Goal: Task Accomplishment & Management: Complete application form

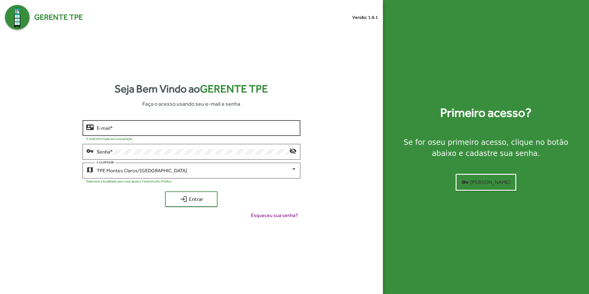
click at [202, 128] on input "E-mail *" at bounding box center [196, 128] width 199 height 6
type input "**********"
click at [165, 191] on button "login Entrar" at bounding box center [191, 198] width 52 height 15
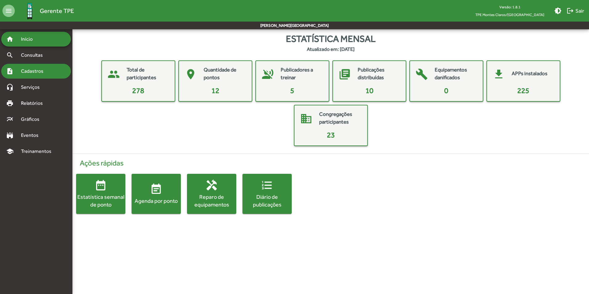
click at [39, 70] on span "Cadastros" at bounding box center [34, 70] width 34 height 7
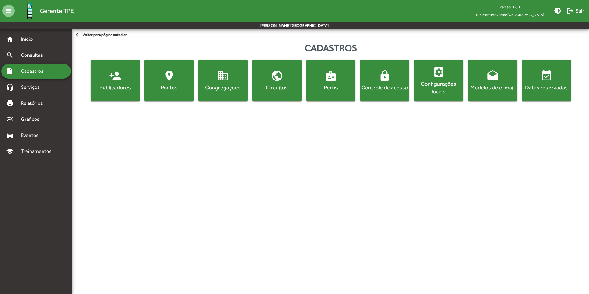
click at [115, 77] on mat-icon "person_add" at bounding box center [115, 76] width 12 height 12
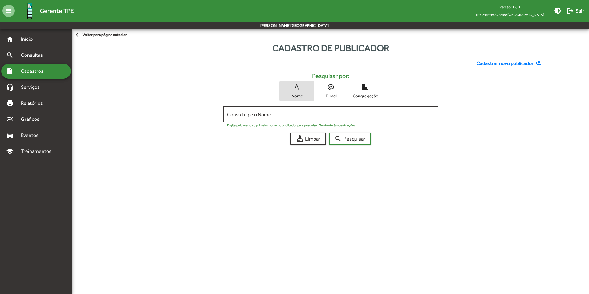
click at [520, 62] on span "Cadastrar novo publicador" at bounding box center [504, 63] width 57 height 7
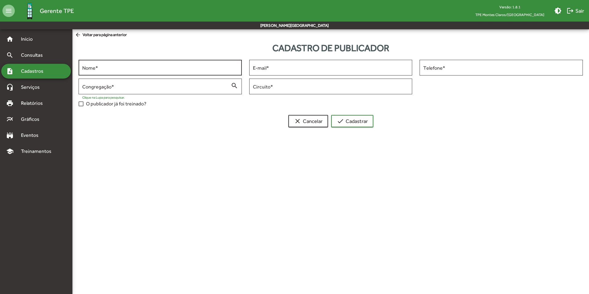
click at [167, 69] on input "Nome *" at bounding box center [160, 68] width 156 height 6
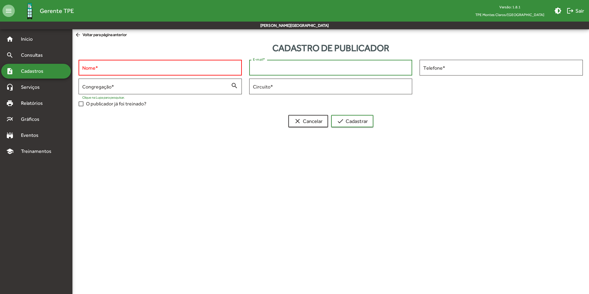
click at [298, 68] on input "E-mail *" at bounding box center [331, 68] width 156 height 6
paste input "**********"
type input "**********"
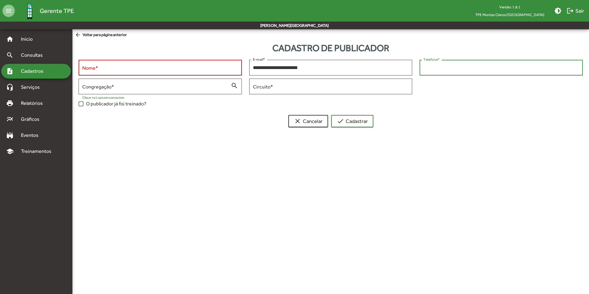
click at [445, 69] on input "Telefone *" at bounding box center [501, 68] width 156 height 6
drag, startPoint x: 438, startPoint y: 65, endPoint x: 400, endPoint y: 176, distance: 117.6
click at [400, 142] on html "**********" at bounding box center [294, 71] width 589 height 142
click at [439, 69] on input "Telefone *" at bounding box center [501, 68] width 156 height 6
type input "**********"
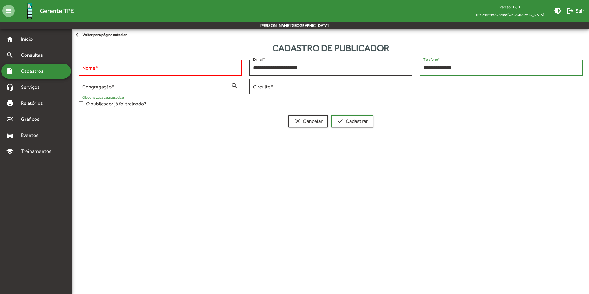
click at [141, 68] on input "Nome *" at bounding box center [160, 68] width 156 height 6
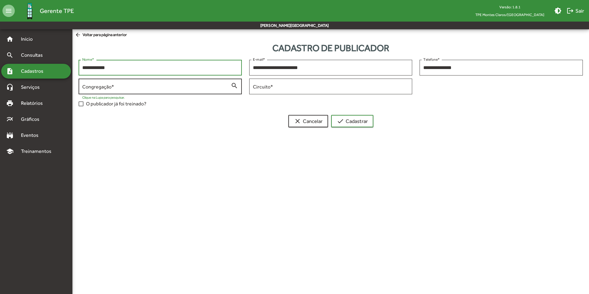
type input "**********"
click at [233, 84] on mat-icon "search" at bounding box center [234, 85] width 7 height 7
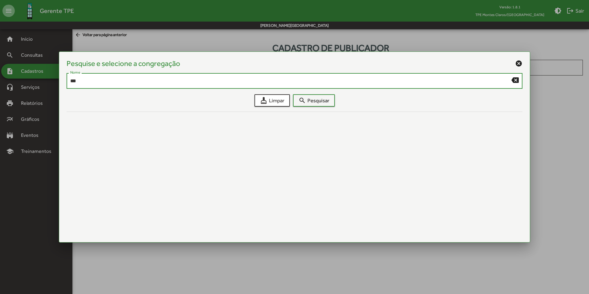
type input "***"
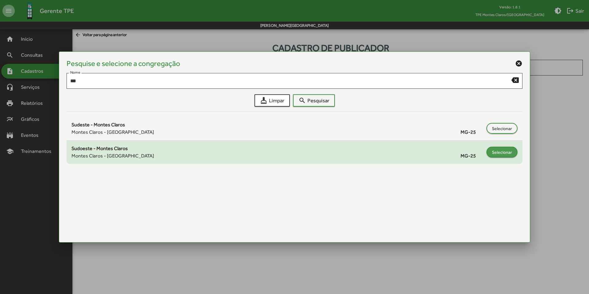
click at [498, 149] on span "Selecionar" at bounding box center [502, 152] width 20 height 11
type input "**********"
type input "*****"
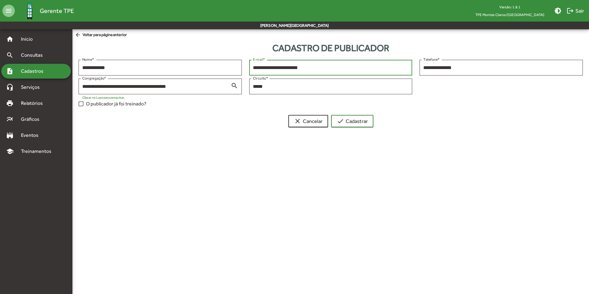
click at [346, 70] on input "**********" at bounding box center [331, 68] width 156 height 6
click at [354, 121] on span "check Cadastrar" at bounding box center [351, 120] width 31 height 11
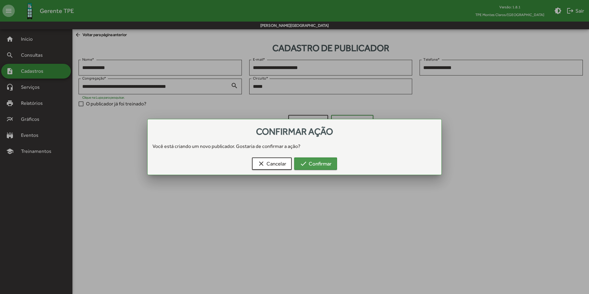
click at [322, 163] on span "check Confirmar" at bounding box center [316, 163] width 32 height 11
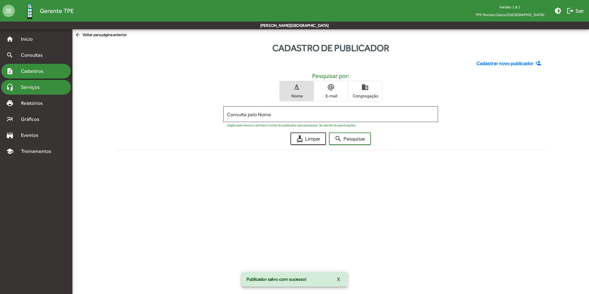
click at [28, 86] on span "Serviços" at bounding box center [32, 86] width 31 height 7
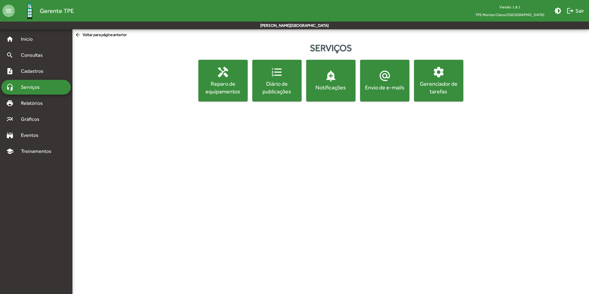
click at [441, 70] on mat-icon "settings" at bounding box center [438, 72] width 12 height 12
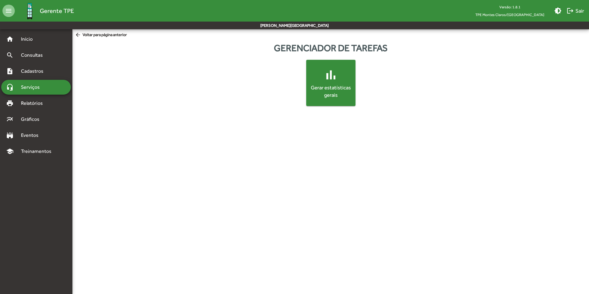
click at [34, 88] on span "Serviços" at bounding box center [32, 86] width 31 height 7
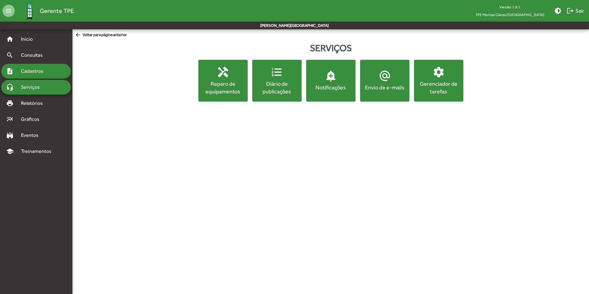
click at [28, 70] on span "Cadastros" at bounding box center [34, 70] width 34 height 7
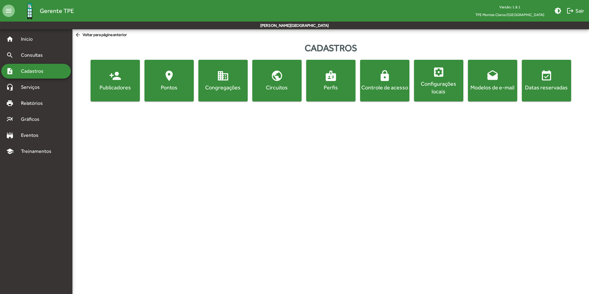
click at [383, 80] on mat-icon "lock" at bounding box center [384, 76] width 12 height 12
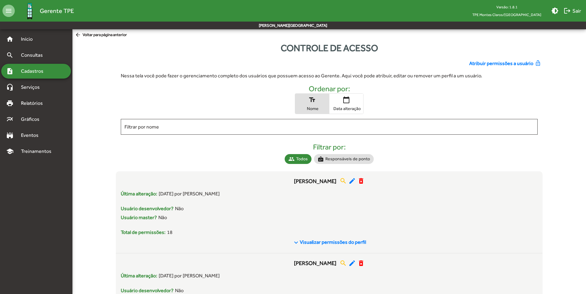
click at [504, 64] on span "Atribuir permissões a usuário" at bounding box center [501, 63] width 64 height 7
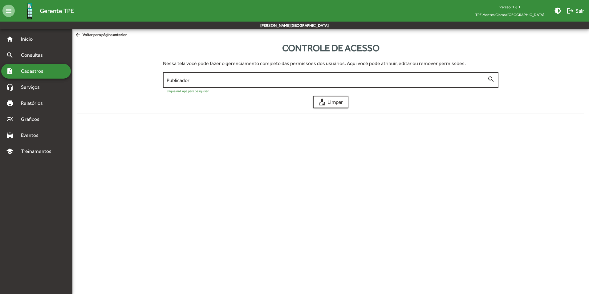
click at [306, 78] on input "Publicador" at bounding box center [327, 80] width 320 height 6
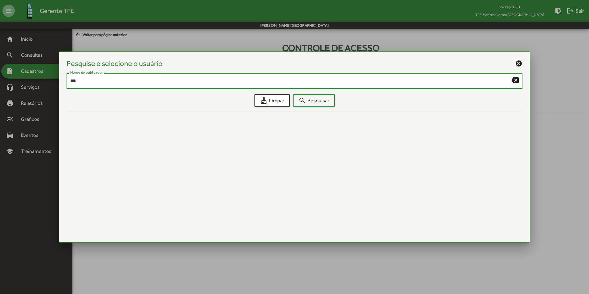
type input "***"
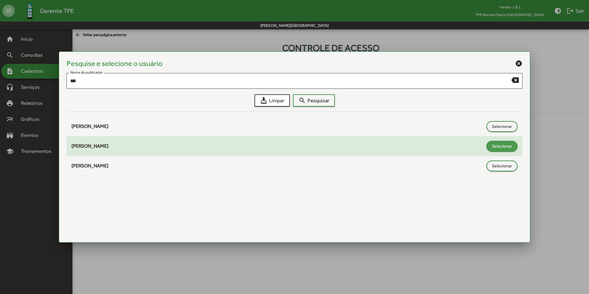
click at [495, 144] on span "Selecionar" at bounding box center [502, 145] width 20 height 11
type input "**********"
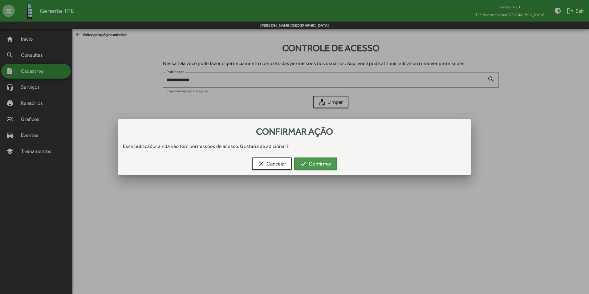
click at [315, 165] on span "check Confirmar" at bounding box center [316, 163] width 32 height 11
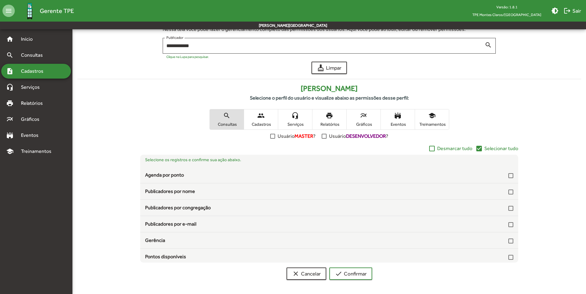
scroll to position [35, 0]
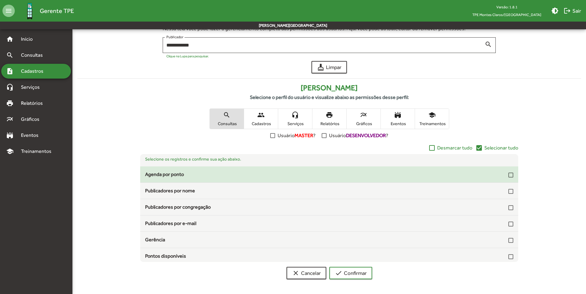
click at [508, 175] on div at bounding box center [510, 174] width 5 height 5
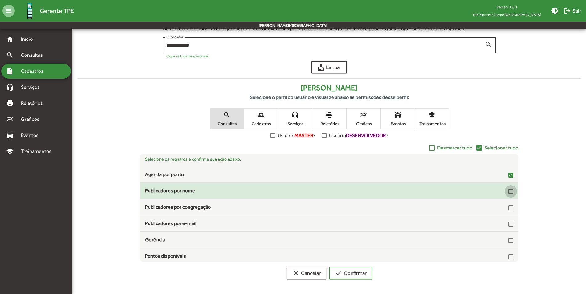
click at [508, 190] on div at bounding box center [510, 191] width 5 height 5
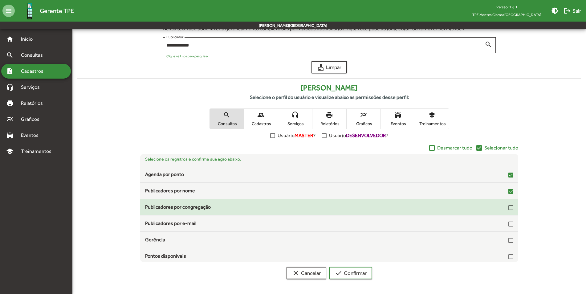
click at [508, 208] on div at bounding box center [510, 207] width 5 height 5
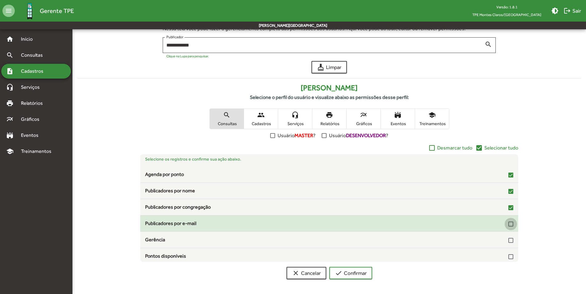
click at [508, 223] on div at bounding box center [510, 223] width 5 height 5
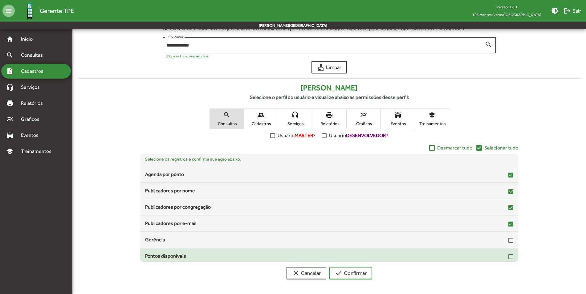
click at [508, 256] on div at bounding box center [510, 256] width 5 height 5
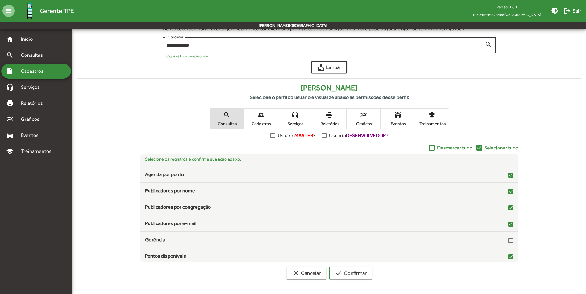
click at [260, 121] on span "Cadastros" at bounding box center [260, 124] width 31 height 6
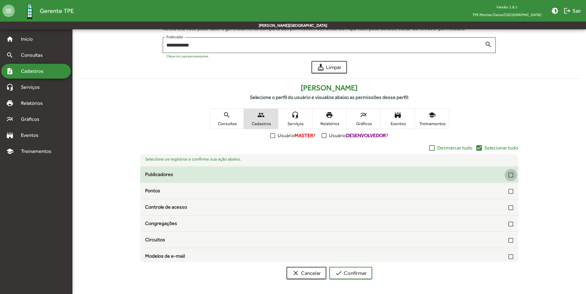
click at [508, 175] on div at bounding box center [510, 174] width 5 height 5
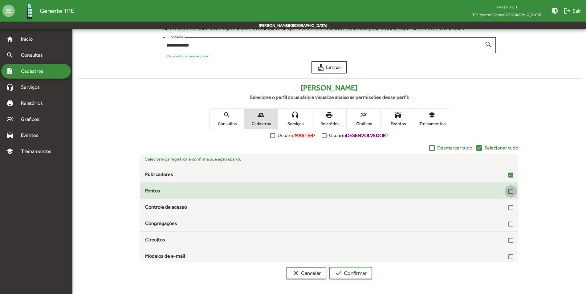
click at [508, 191] on div at bounding box center [510, 191] width 5 height 5
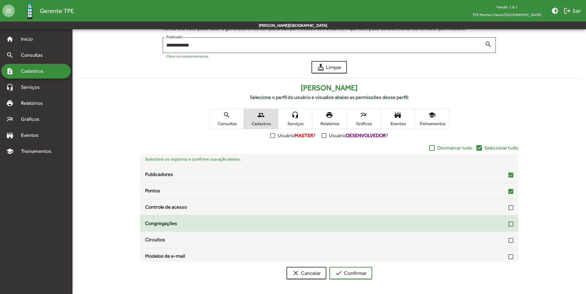
click at [509, 224] on div at bounding box center [510, 223] width 5 height 5
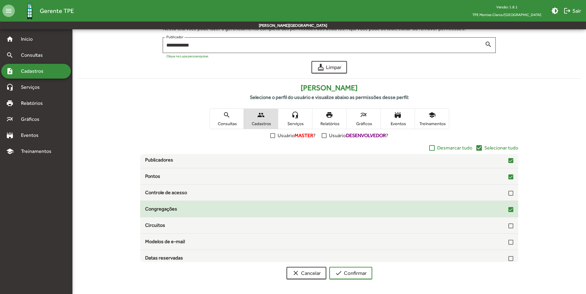
scroll to position [18, 0]
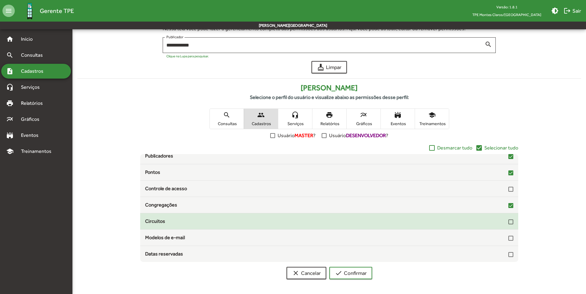
click at [508, 222] on div at bounding box center [510, 221] width 5 height 5
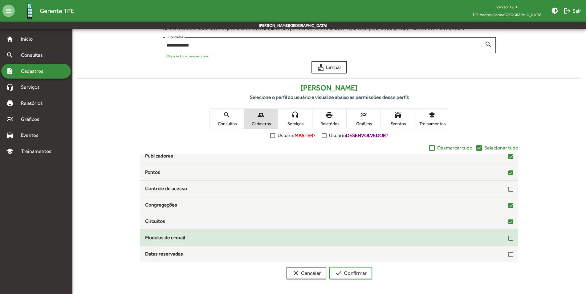
click at [508, 239] on div at bounding box center [510, 237] width 5 height 5
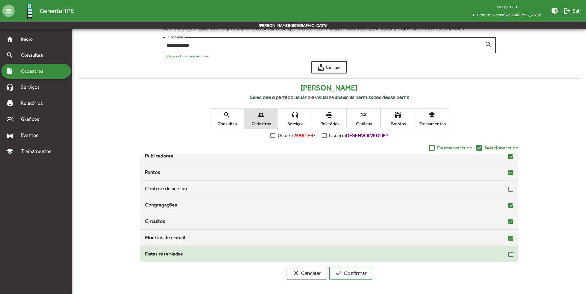
click at [508, 254] on div at bounding box center [510, 254] width 5 height 5
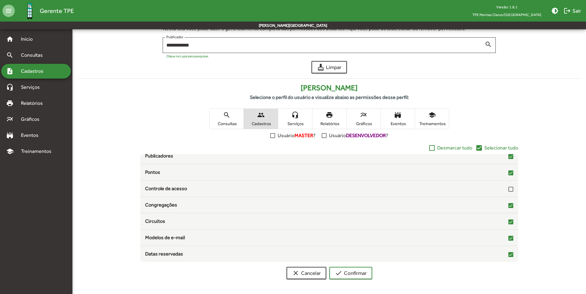
click at [292, 123] on span "Serviços" at bounding box center [295, 124] width 31 height 6
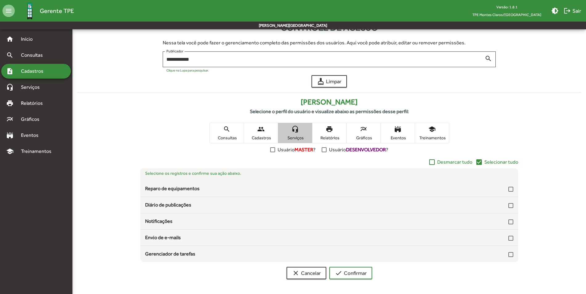
scroll to position [0, 0]
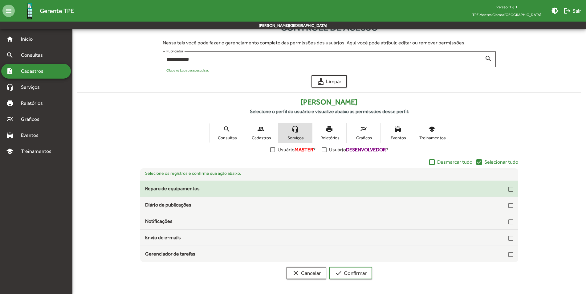
click at [510, 191] on div at bounding box center [510, 189] width 5 height 5
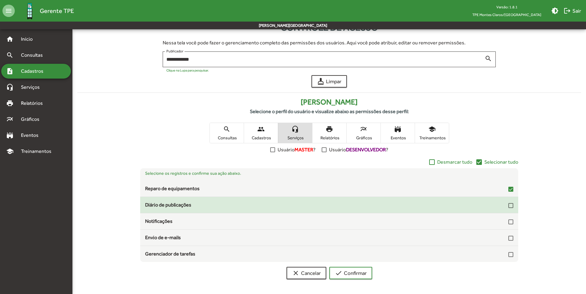
click at [511, 205] on div at bounding box center [510, 205] width 5 height 5
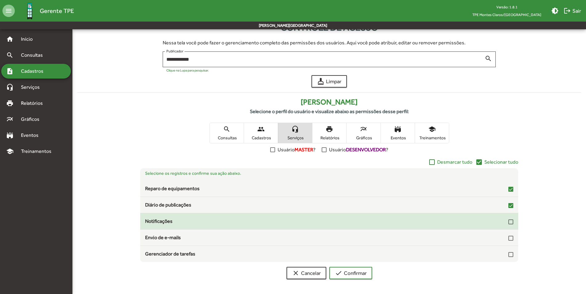
click at [509, 223] on div at bounding box center [510, 221] width 5 height 5
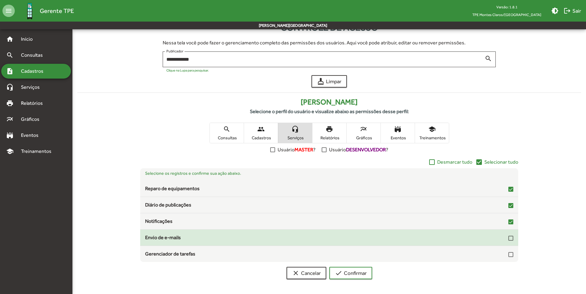
click at [510, 238] on div at bounding box center [510, 237] width 5 height 5
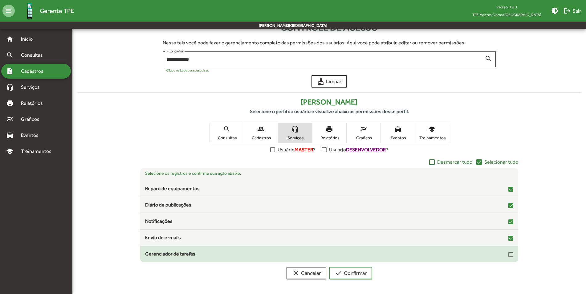
click at [510, 256] on div at bounding box center [510, 254] width 5 height 5
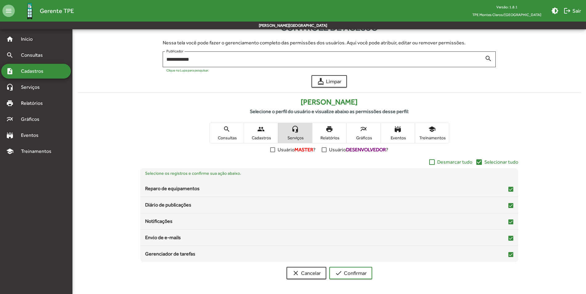
click at [332, 135] on span "Relatórios" at bounding box center [329, 138] width 31 height 6
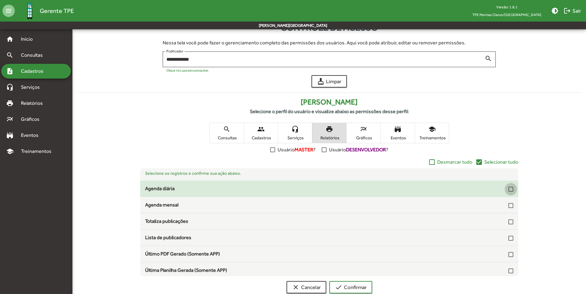
click at [508, 189] on div at bounding box center [510, 189] width 5 height 5
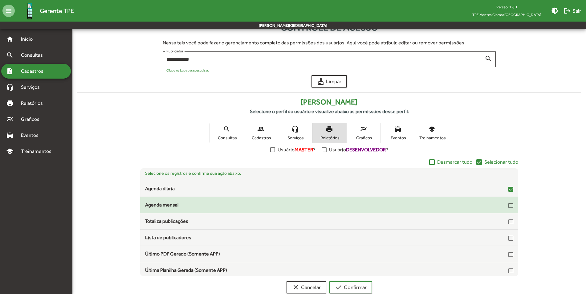
click at [510, 205] on div "Agenda mensal" at bounding box center [328, 204] width 377 height 7
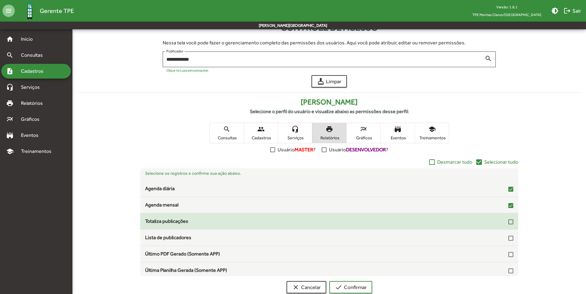
click at [508, 220] on div at bounding box center [510, 221] width 5 height 5
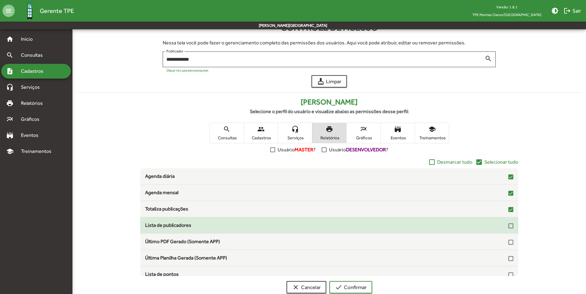
scroll to position [18, 0]
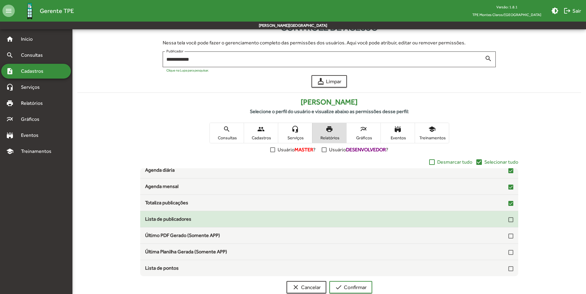
click at [508, 220] on div at bounding box center [510, 219] width 5 height 5
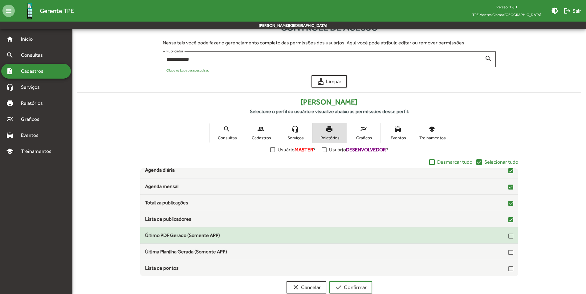
click at [508, 234] on div at bounding box center [510, 235] width 5 height 5
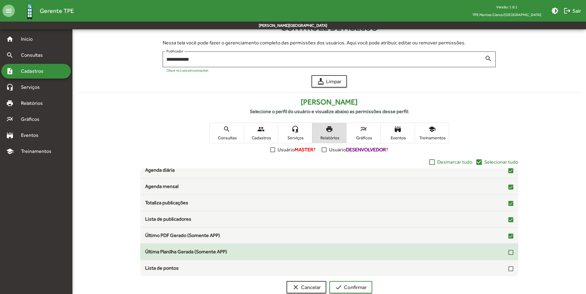
click at [508, 254] on div at bounding box center [510, 252] width 5 height 5
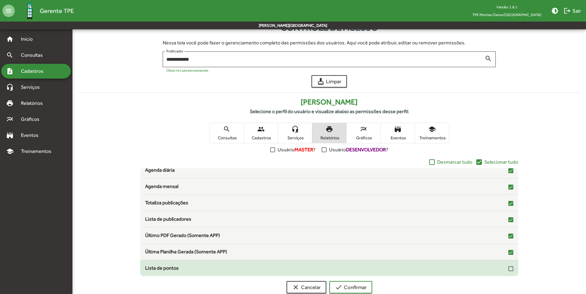
click at [508, 269] on div at bounding box center [510, 268] width 5 height 5
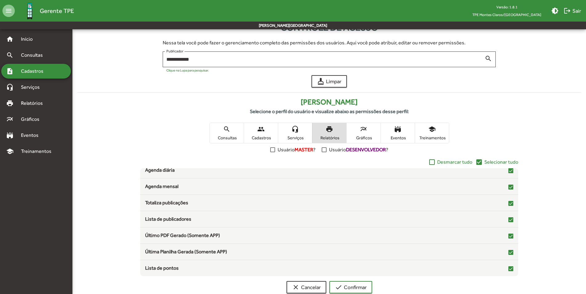
click at [364, 129] on mat-icon "multiline_chart" at bounding box center [363, 128] width 7 height 7
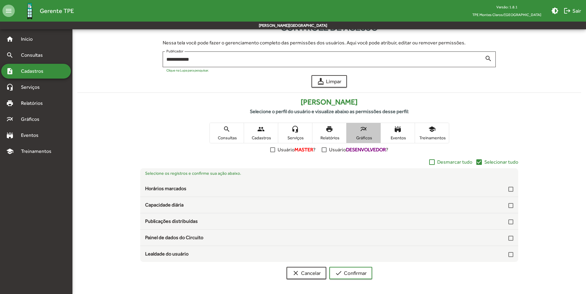
scroll to position [0, 0]
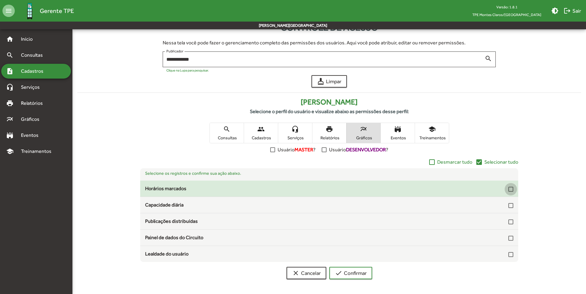
click at [510, 189] on div at bounding box center [510, 189] width 5 height 5
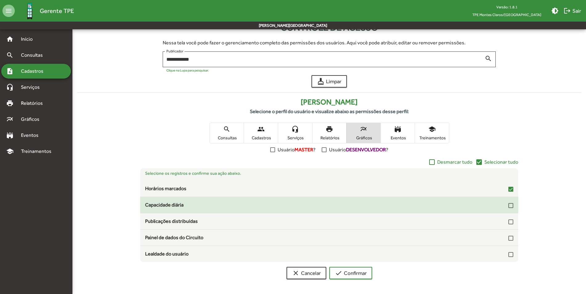
click at [510, 203] on div at bounding box center [510, 205] width 5 height 5
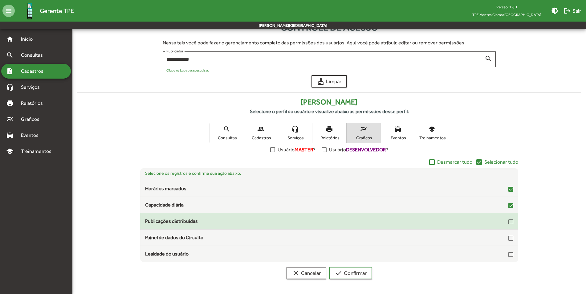
click at [511, 224] on div at bounding box center [510, 220] width 5 height 7
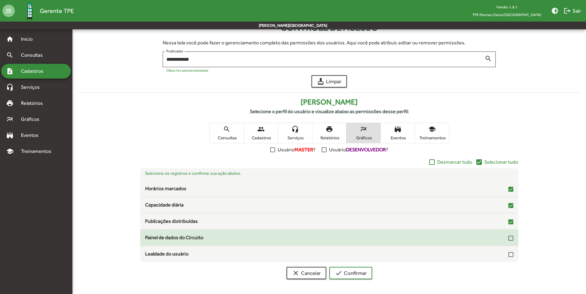
click at [510, 240] on div at bounding box center [510, 237] width 5 height 5
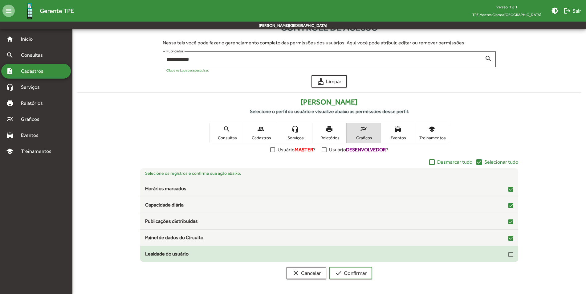
click at [511, 253] on div at bounding box center [510, 254] width 5 height 5
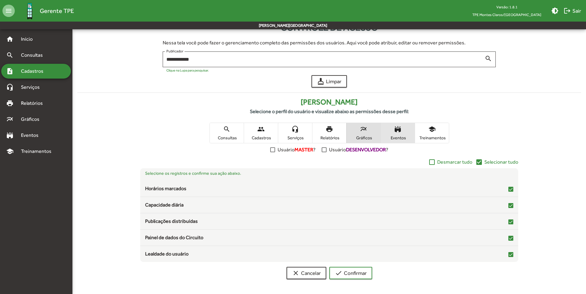
click at [396, 133] on span "stadium Eventos" at bounding box center [397, 133] width 34 height 20
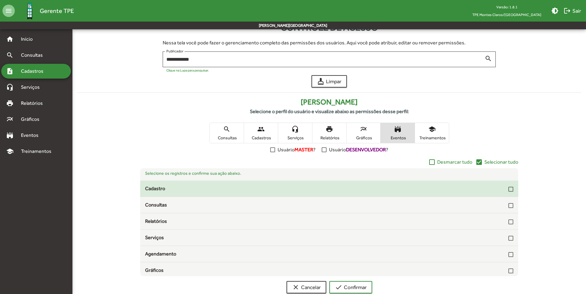
click at [509, 190] on div at bounding box center [510, 189] width 5 height 5
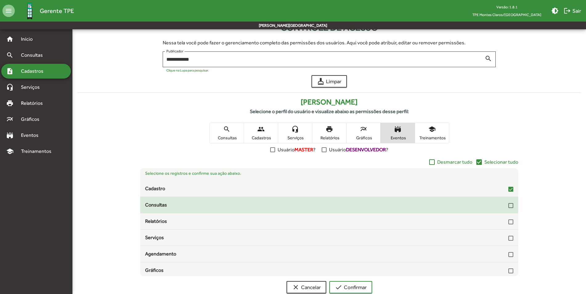
click at [508, 205] on div at bounding box center [510, 205] width 5 height 5
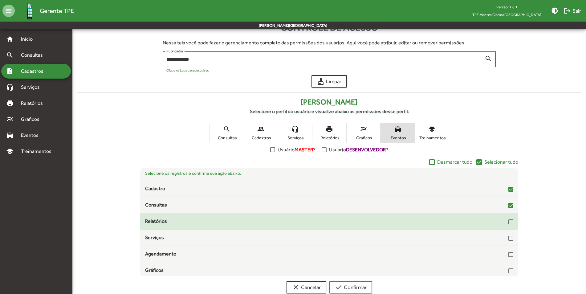
click at [510, 221] on div "Relatórios" at bounding box center [328, 220] width 377 height 7
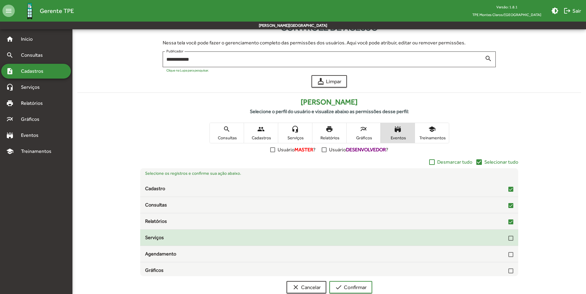
click at [508, 236] on div at bounding box center [510, 237] width 5 height 5
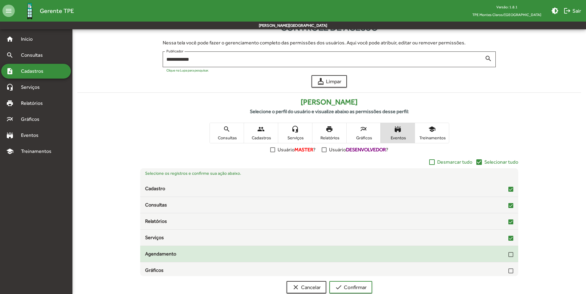
click at [508, 253] on div at bounding box center [510, 254] width 5 height 5
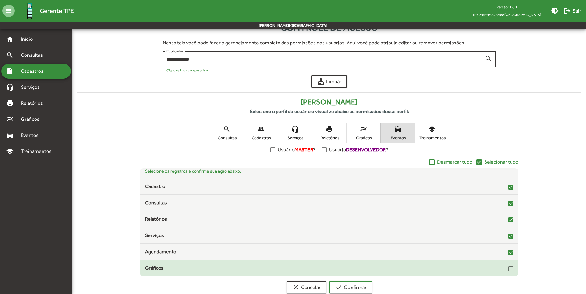
click at [508, 268] on div at bounding box center [510, 268] width 5 height 5
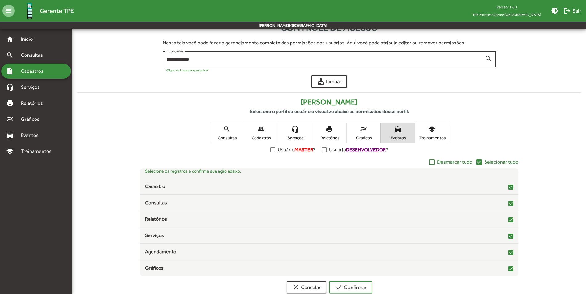
click at [431, 138] on span "Treinamentos" at bounding box center [431, 138] width 31 height 6
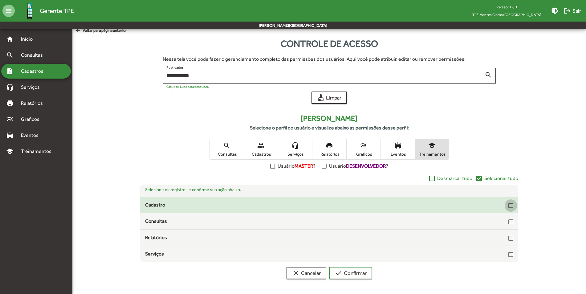
click at [511, 207] on div at bounding box center [510, 205] width 5 height 5
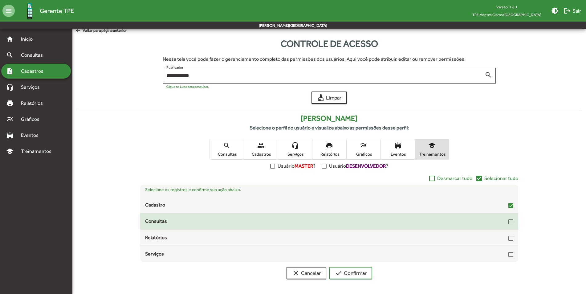
click at [511, 223] on div at bounding box center [510, 221] width 5 height 5
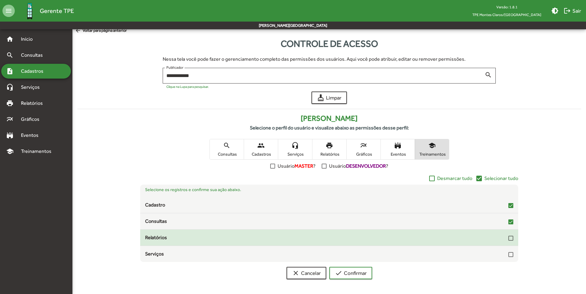
click at [510, 239] on div at bounding box center [510, 237] width 5 height 5
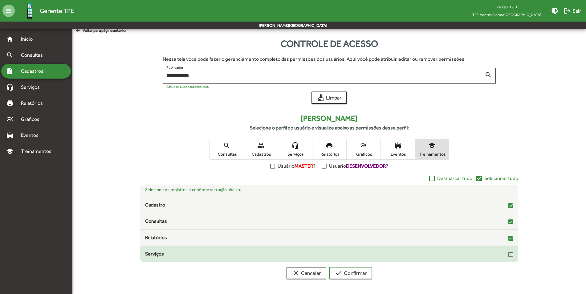
click at [509, 252] on div at bounding box center [510, 254] width 5 height 5
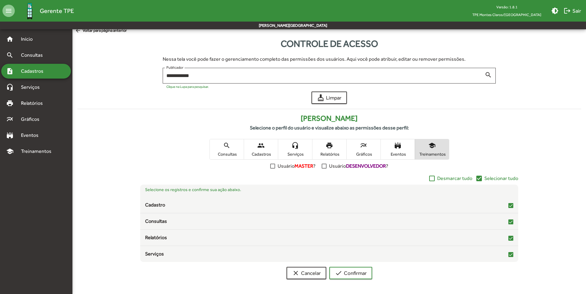
click at [248, 149] on span "people Cadastros" at bounding box center [261, 149] width 34 height 20
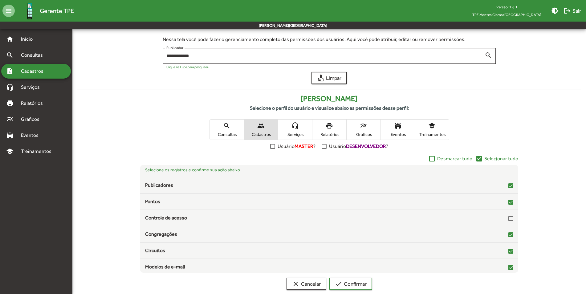
scroll to position [35, 0]
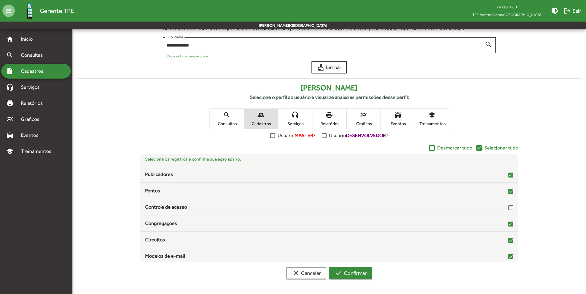
click at [357, 272] on span "check Confirmar" at bounding box center [351, 272] width 32 height 11
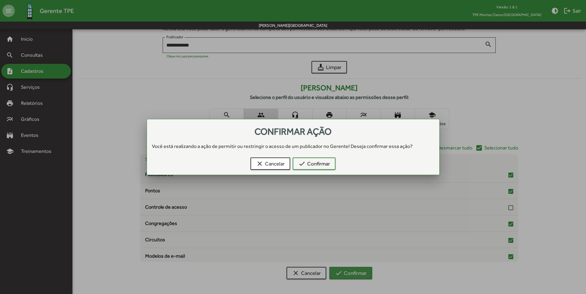
scroll to position [0, 0]
click at [315, 163] on span "check Confirmar" at bounding box center [314, 163] width 32 height 11
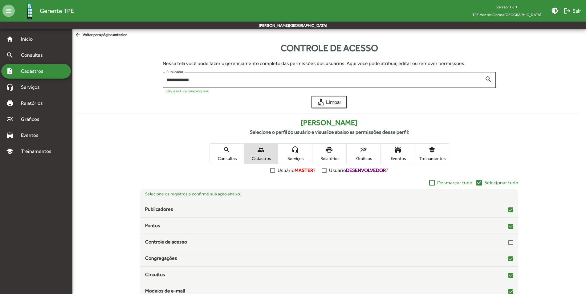
scroll to position [35, 0]
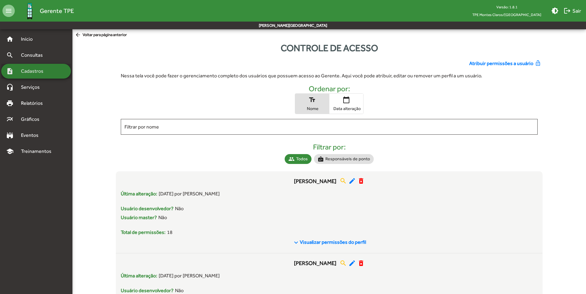
click at [30, 70] on span "Cadastros" at bounding box center [34, 70] width 34 height 7
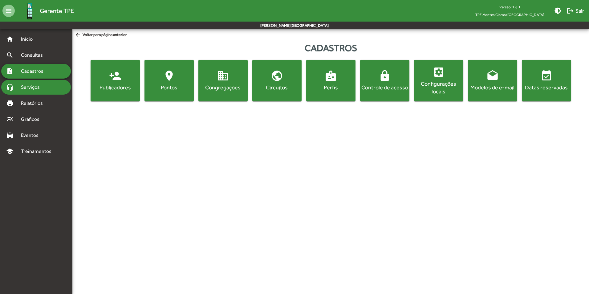
click at [32, 87] on span "Serviços" at bounding box center [32, 86] width 31 height 7
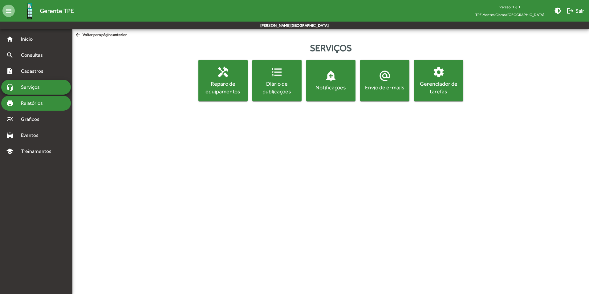
click at [32, 99] on span "Relatórios" at bounding box center [34, 102] width 34 height 7
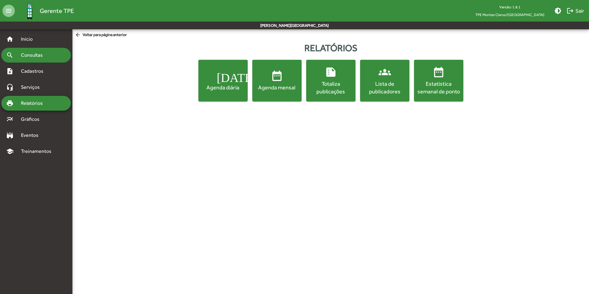
click at [37, 57] on span "Consultas" at bounding box center [34, 54] width 34 height 7
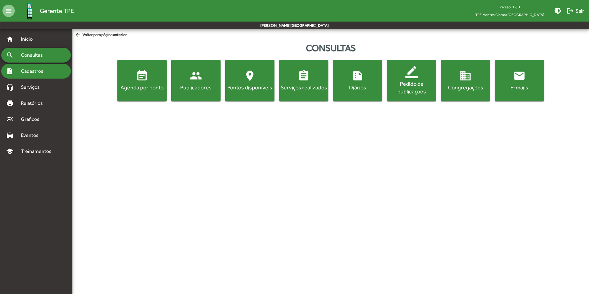
click at [34, 71] on span "Cadastros" at bounding box center [34, 70] width 34 height 7
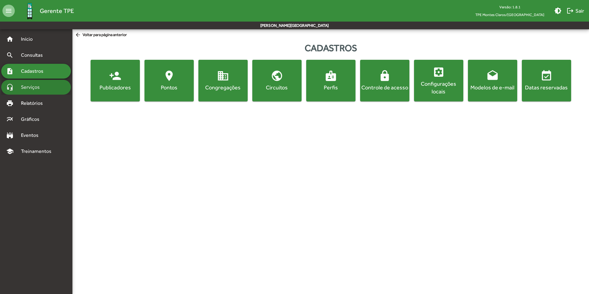
click at [30, 84] on span "Serviços" at bounding box center [32, 86] width 31 height 7
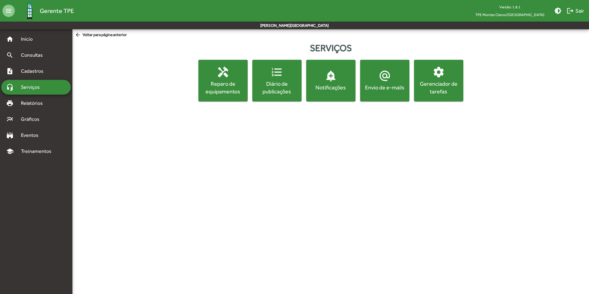
click at [440, 85] on div "Gerenciador de tarefas" at bounding box center [438, 87] width 47 height 15
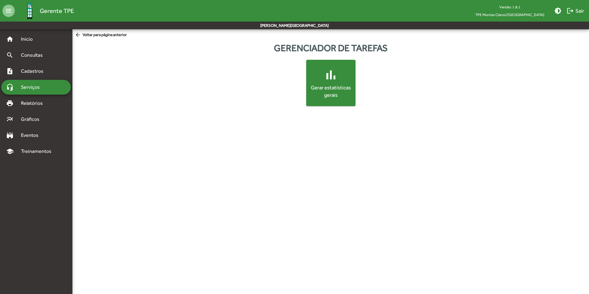
click at [333, 81] on mat-icon "bar_chart" at bounding box center [330, 74] width 15 height 15
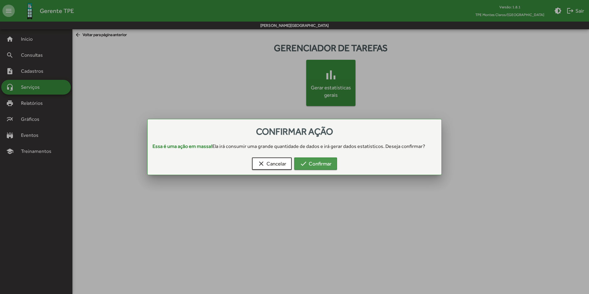
click at [321, 165] on span "check Confirmar" at bounding box center [316, 163] width 32 height 11
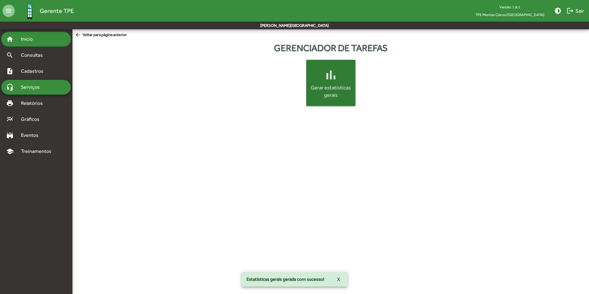
click at [23, 38] on span "Início" at bounding box center [29, 38] width 24 height 7
